Goal: Navigation & Orientation: Understand site structure

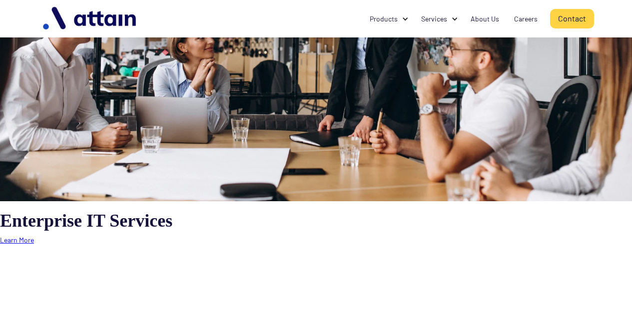
scroll to position [82, 0]
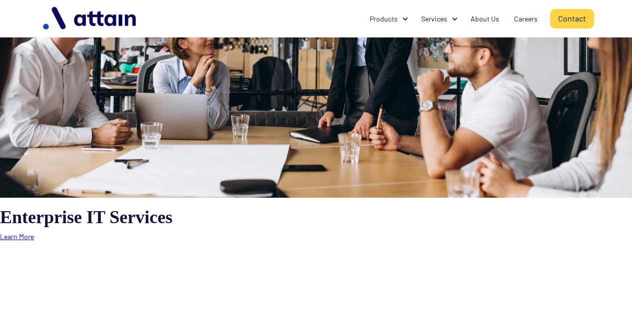
click at [19, 237] on link "Learn More" at bounding box center [17, 236] width 34 height 8
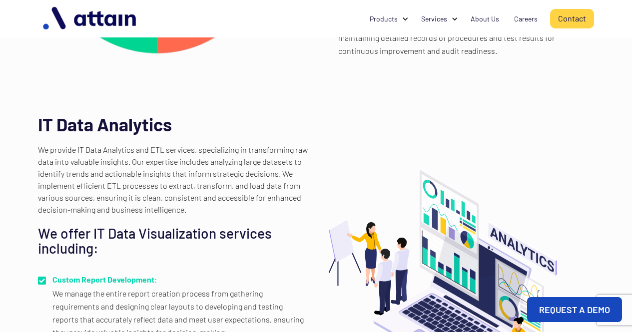
scroll to position [2001, 0]
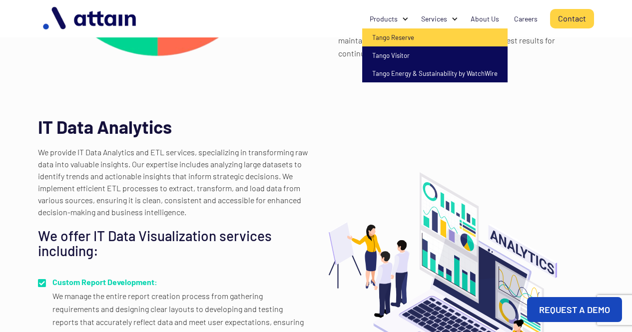
click at [394, 35] on link "Tango Reserve" at bounding box center [434, 37] width 145 height 18
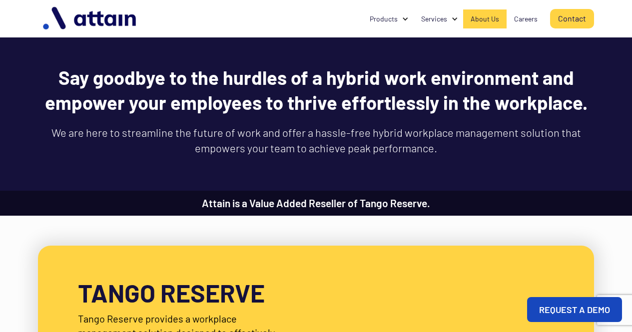
click at [483, 20] on div "About Us" at bounding box center [485, 19] width 28 height 10
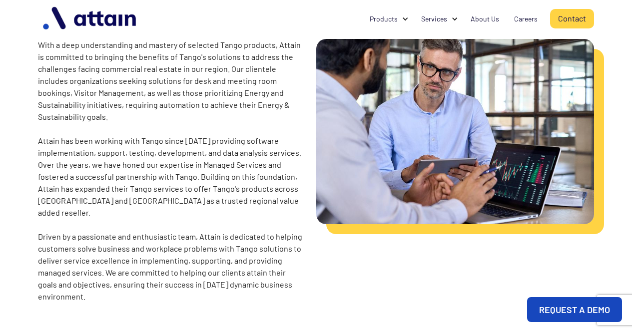
scroll to position [201, 0]
